Goal: Complete application form

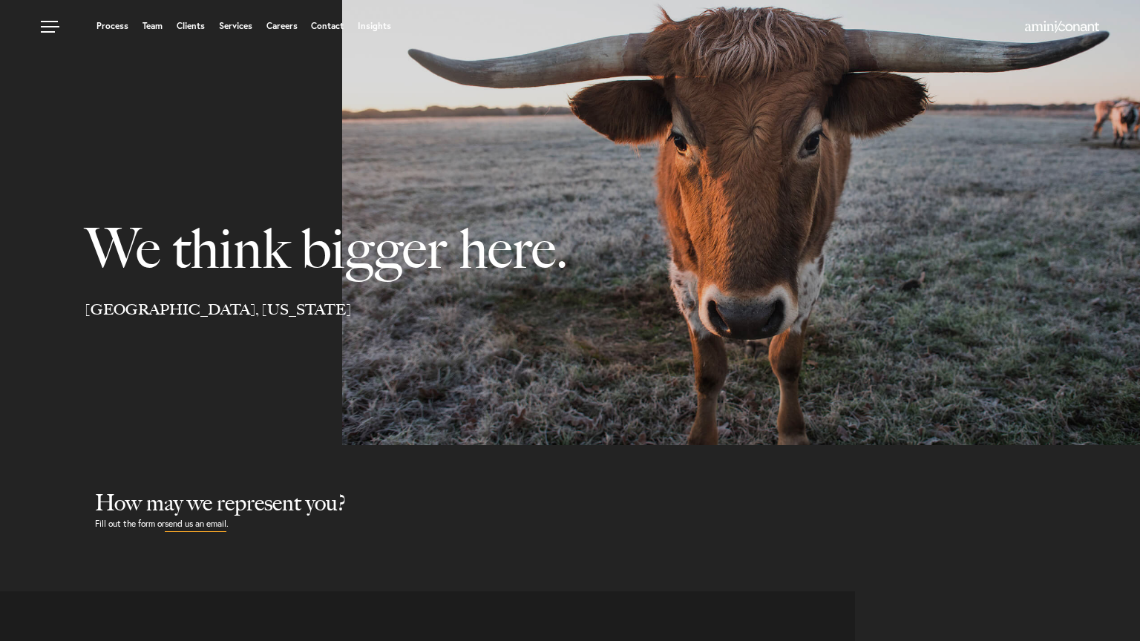
select select "Austin"
select select "Business and Civil Litigation"
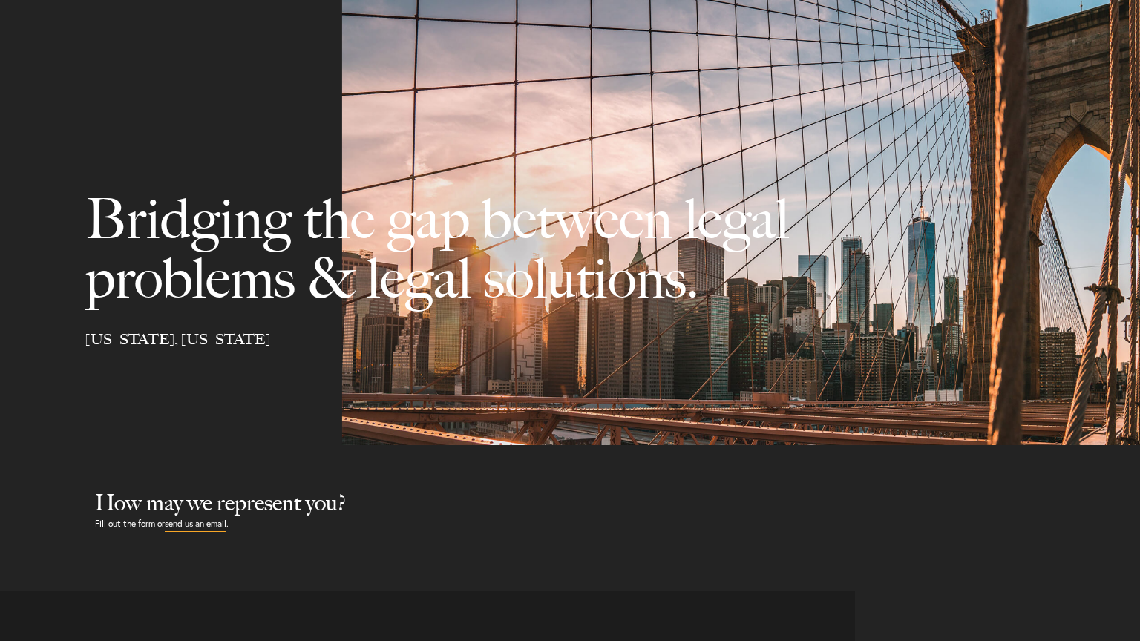
scroll to position [376, 0]
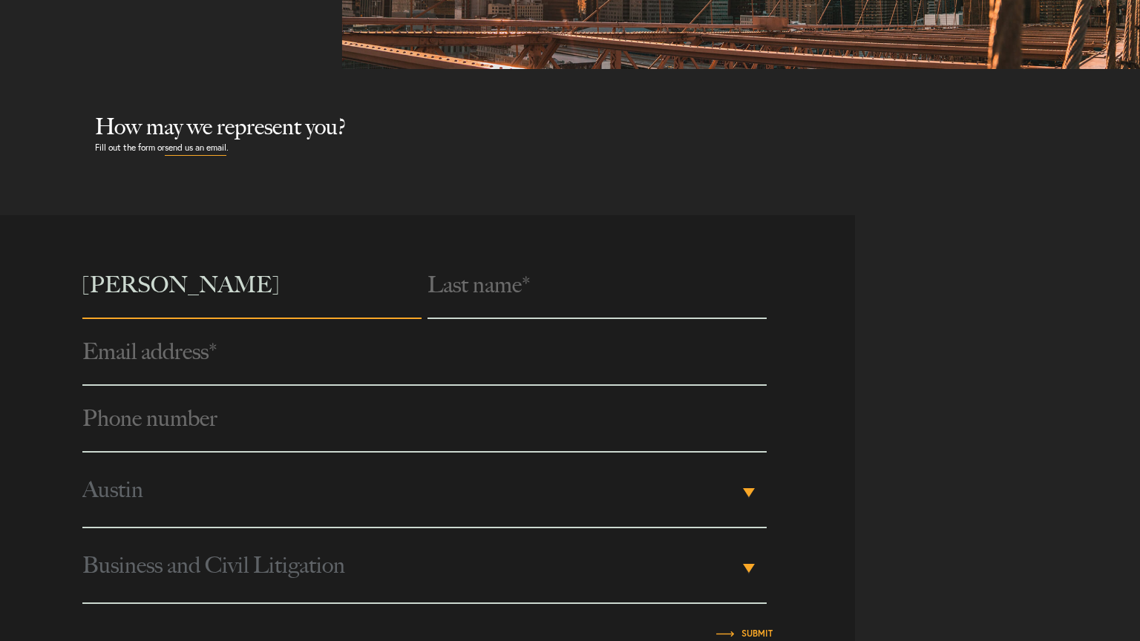
type input "[PERSON_NAME]"
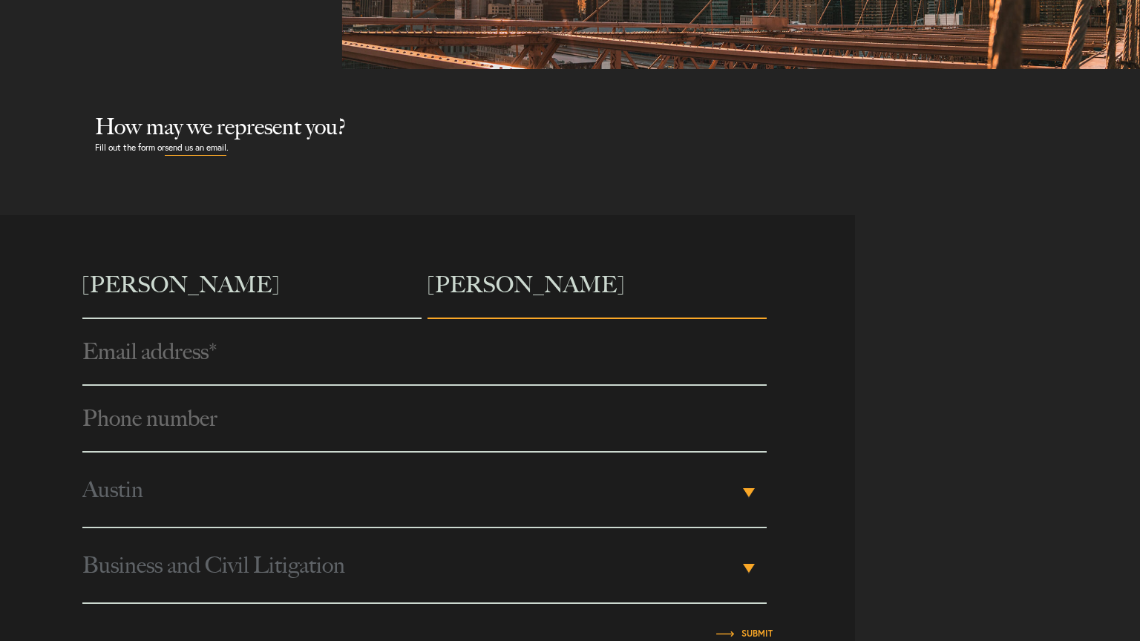
type input "[PERSON_NAME]"
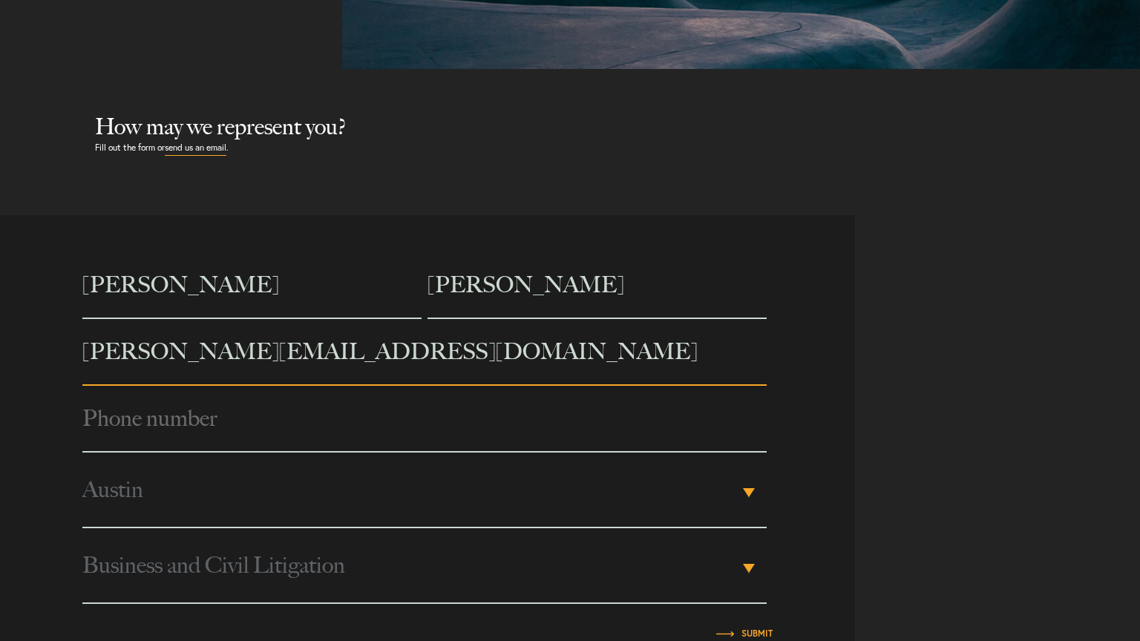
type input "[PERSON_NAME][EMAIL_ADDRESS][DOMAIN_NAME]"
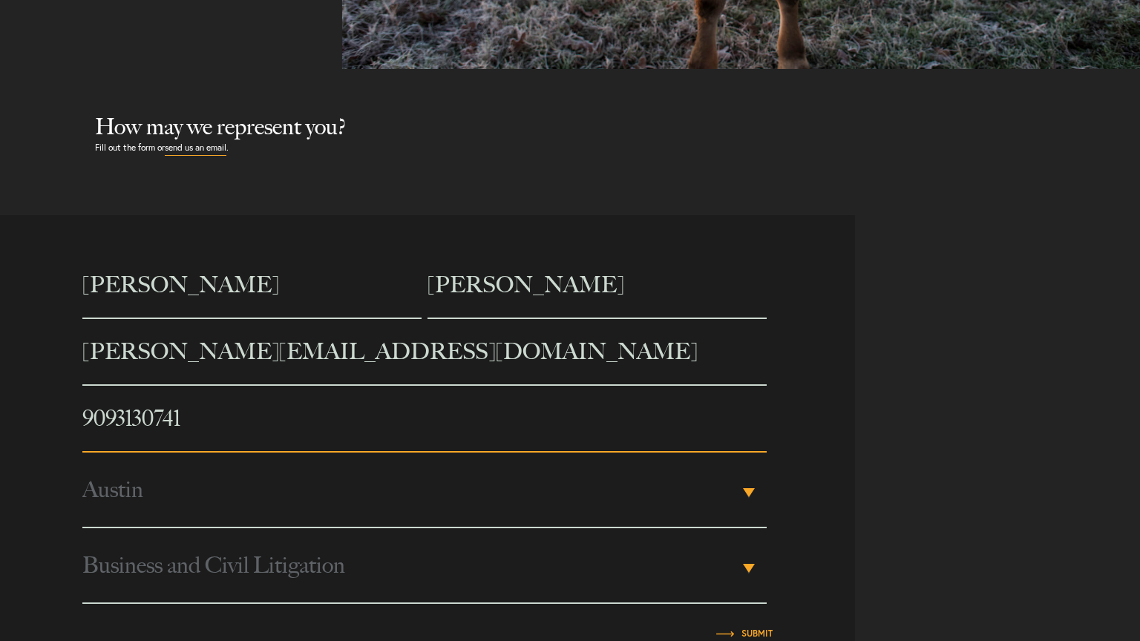
type input "9093130741"
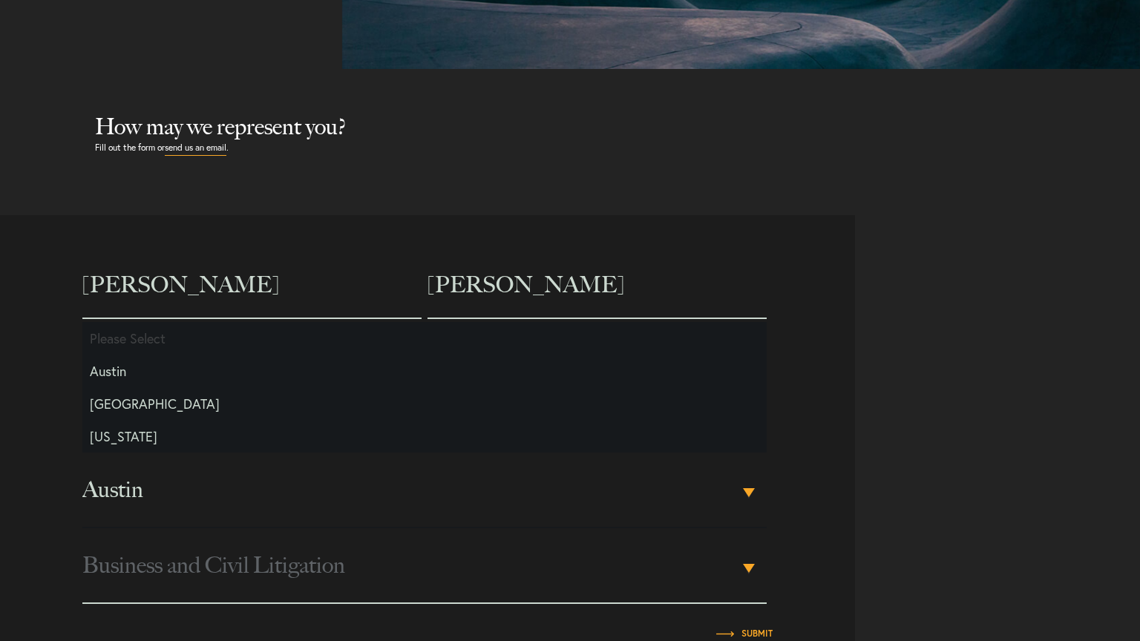
type input "[PERSON_NAME]"
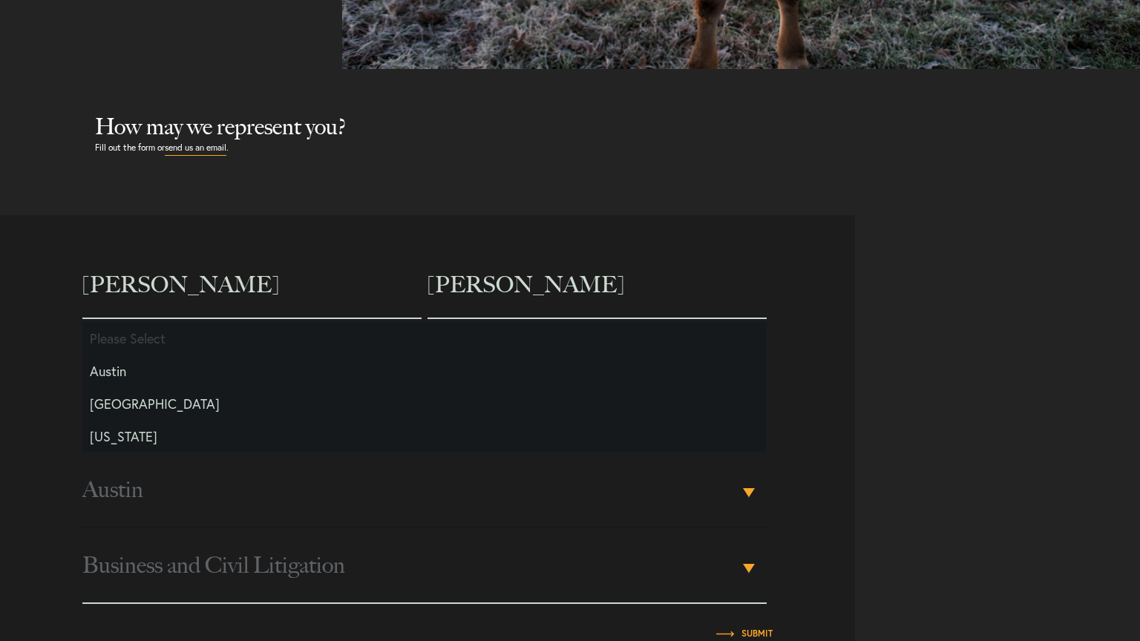
select select "Something Else"
click at [757, 635] on input "Submit" at bounding box center [757, 634] width 31 height 9
